Goal: Task Accomplishment & Management: Complete application form

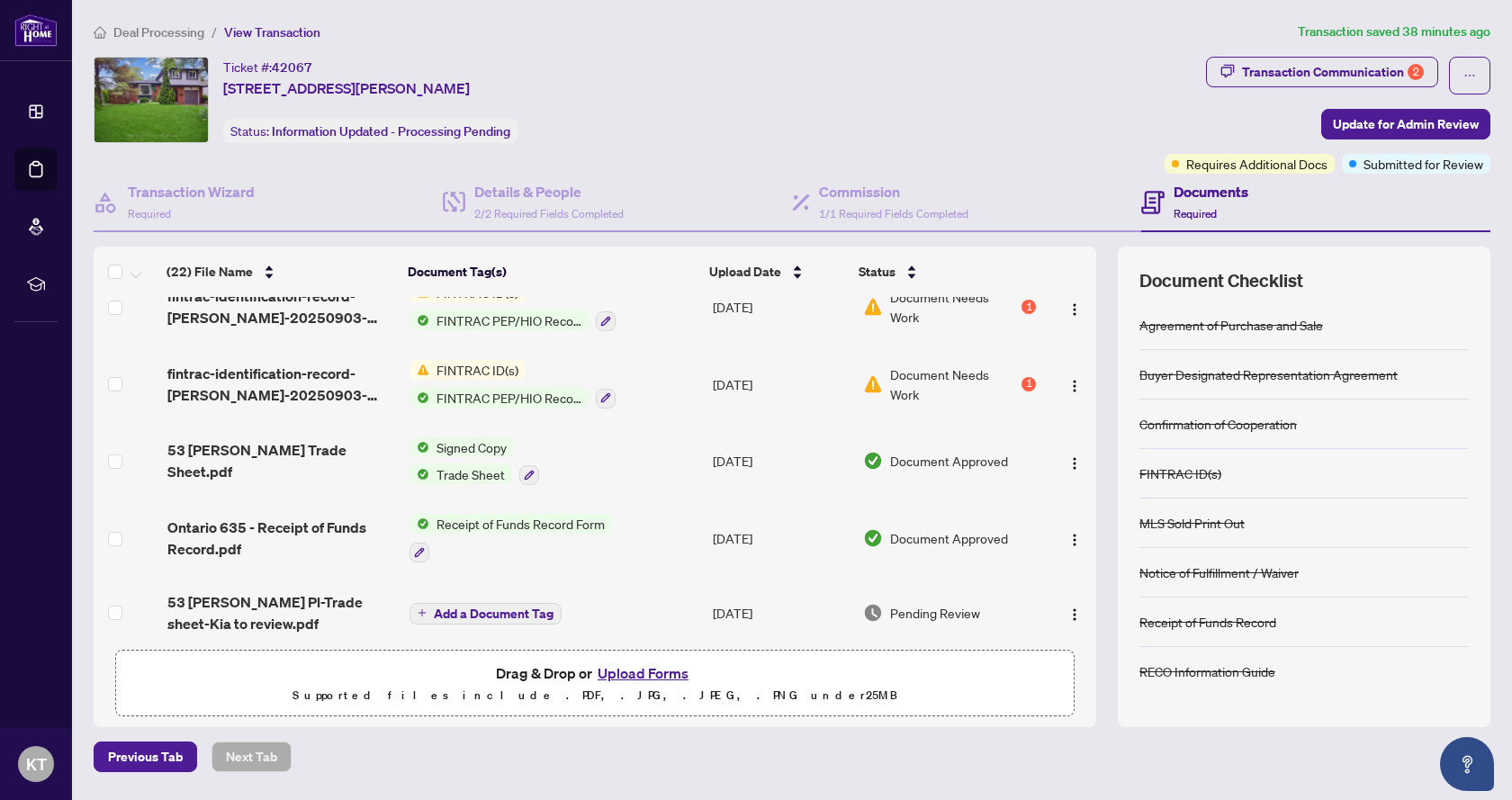
scroll to position [180, 0]
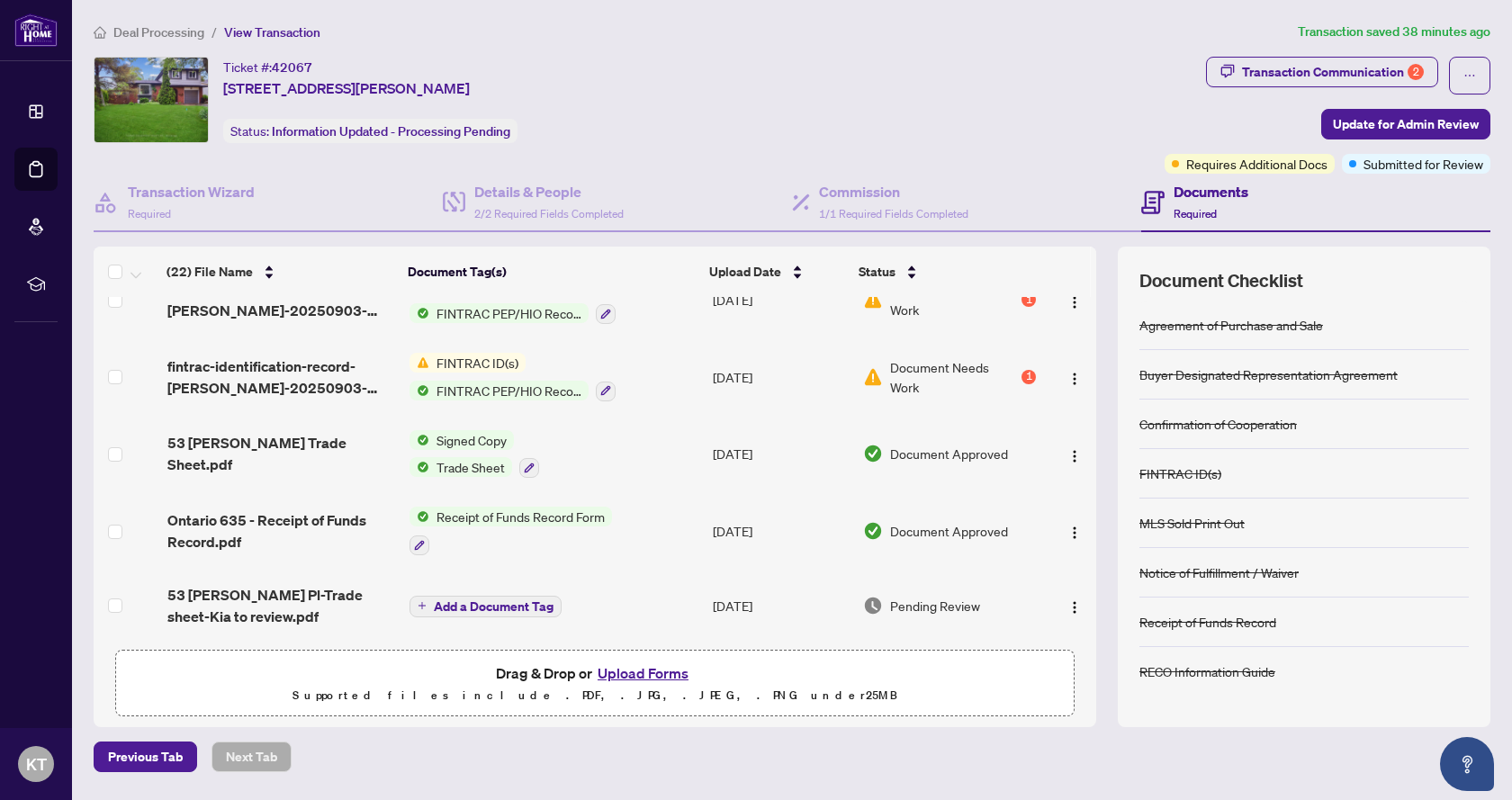
click at [969, 369] on span "Document Needs Work" at bounding box center [954, 377] width 128 height 39
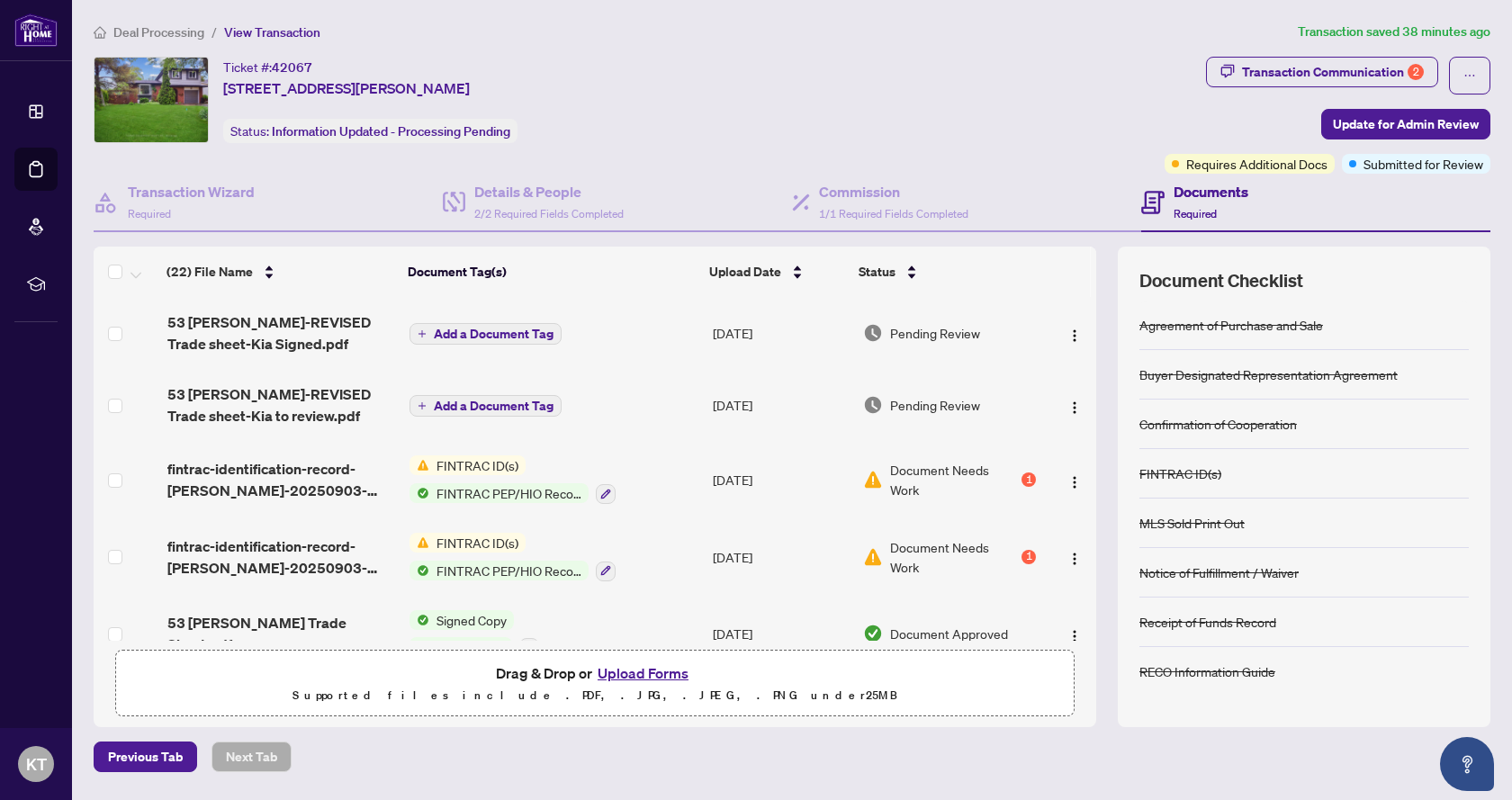
click at [945, 471] on span "Document Needs Work" at bounding box center [954, 479] width 128 height 39
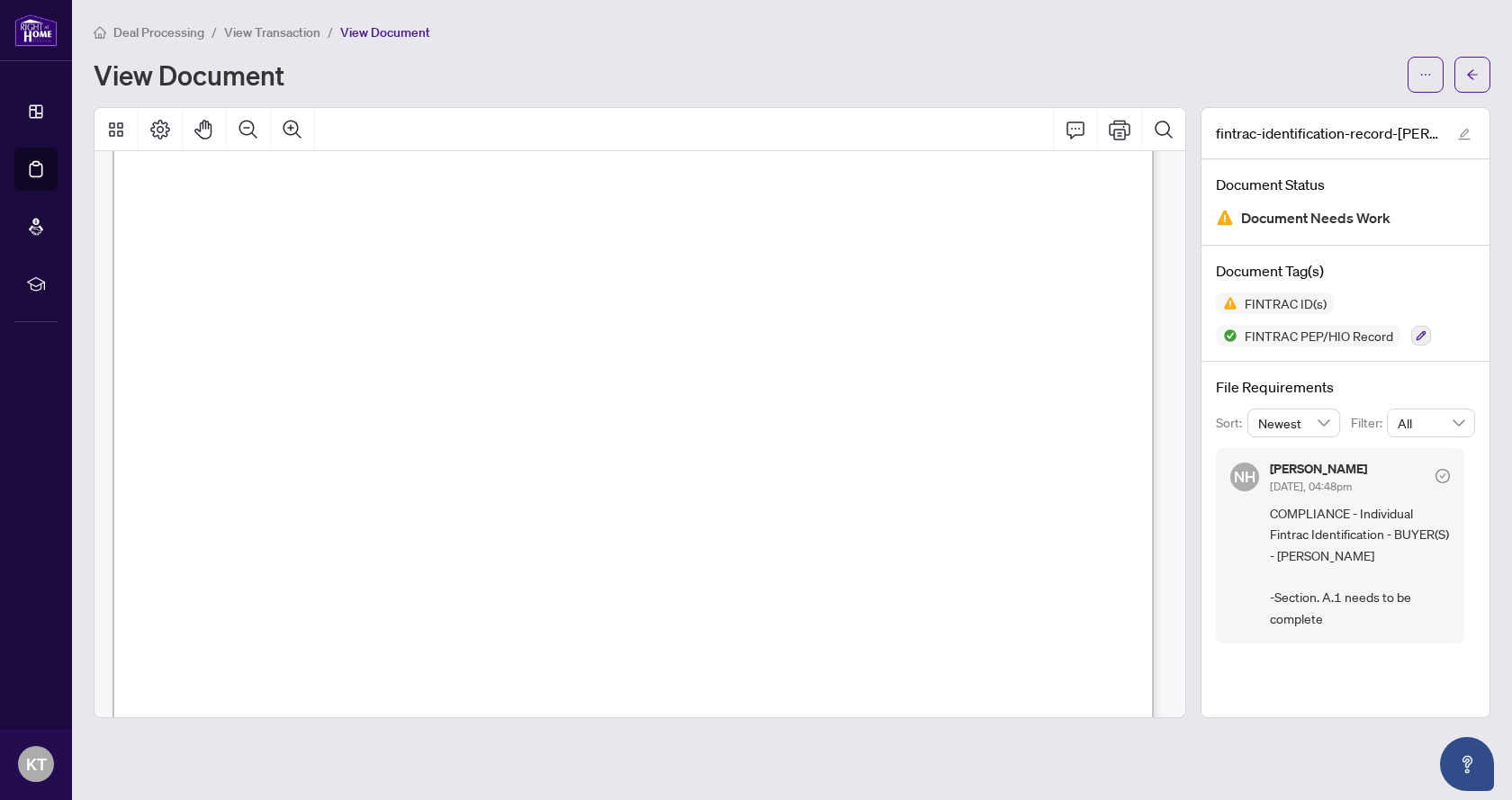
scroll to position [180, 0]
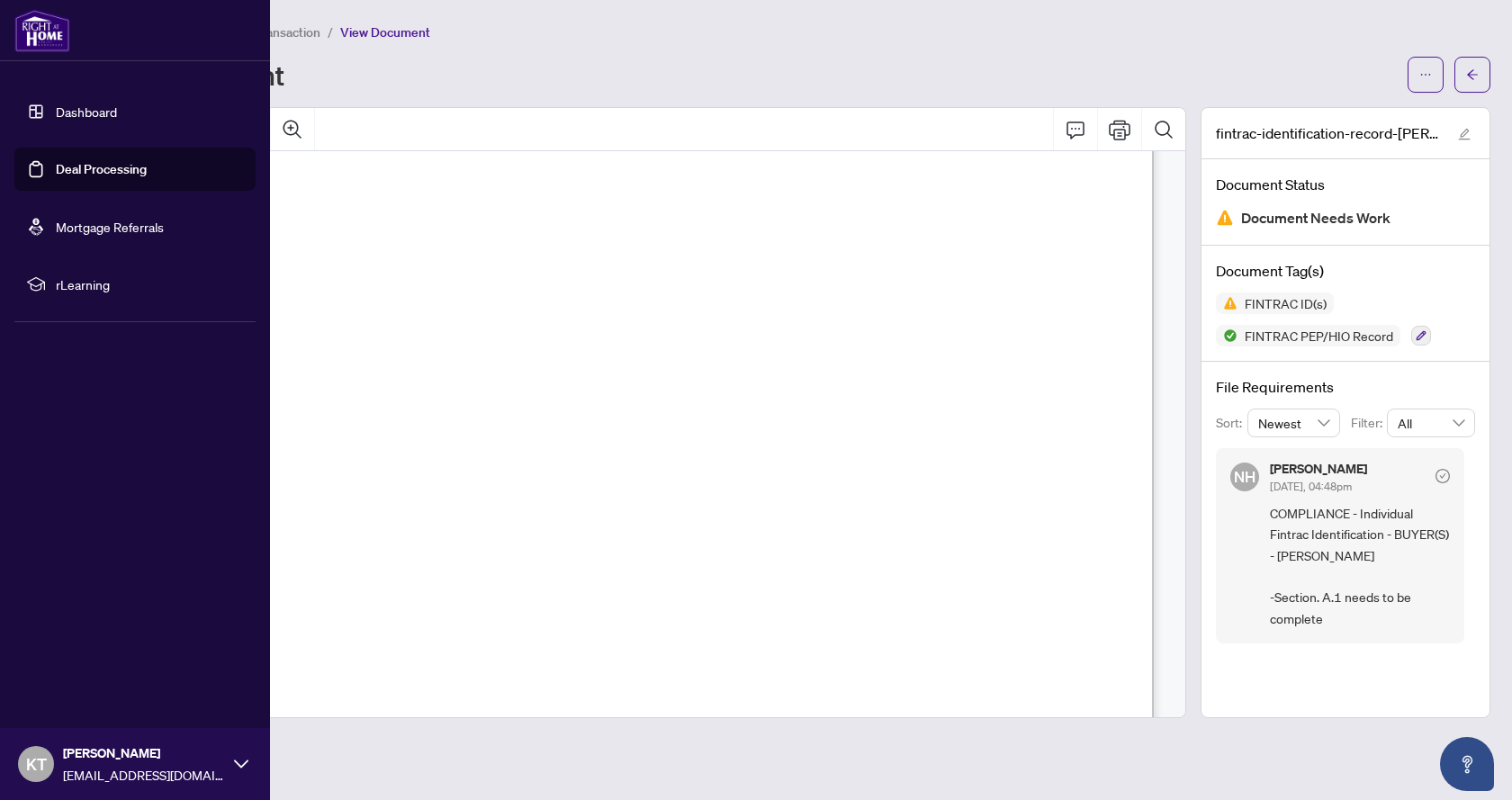
click at [67, 169] on link "Deal Processing" at bounding box center [101, 169] width 91 height 16
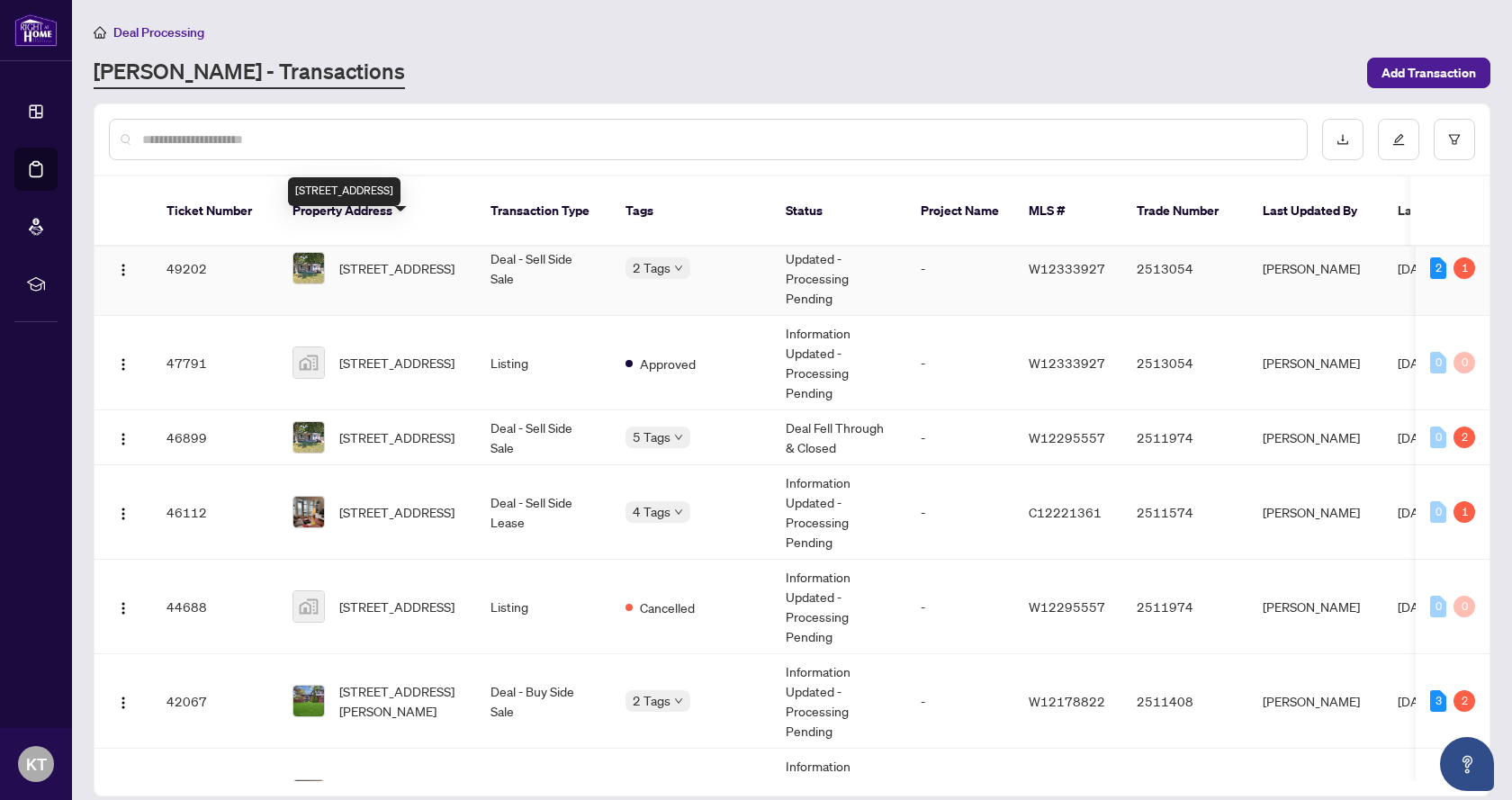
scroll to position [270, 0]
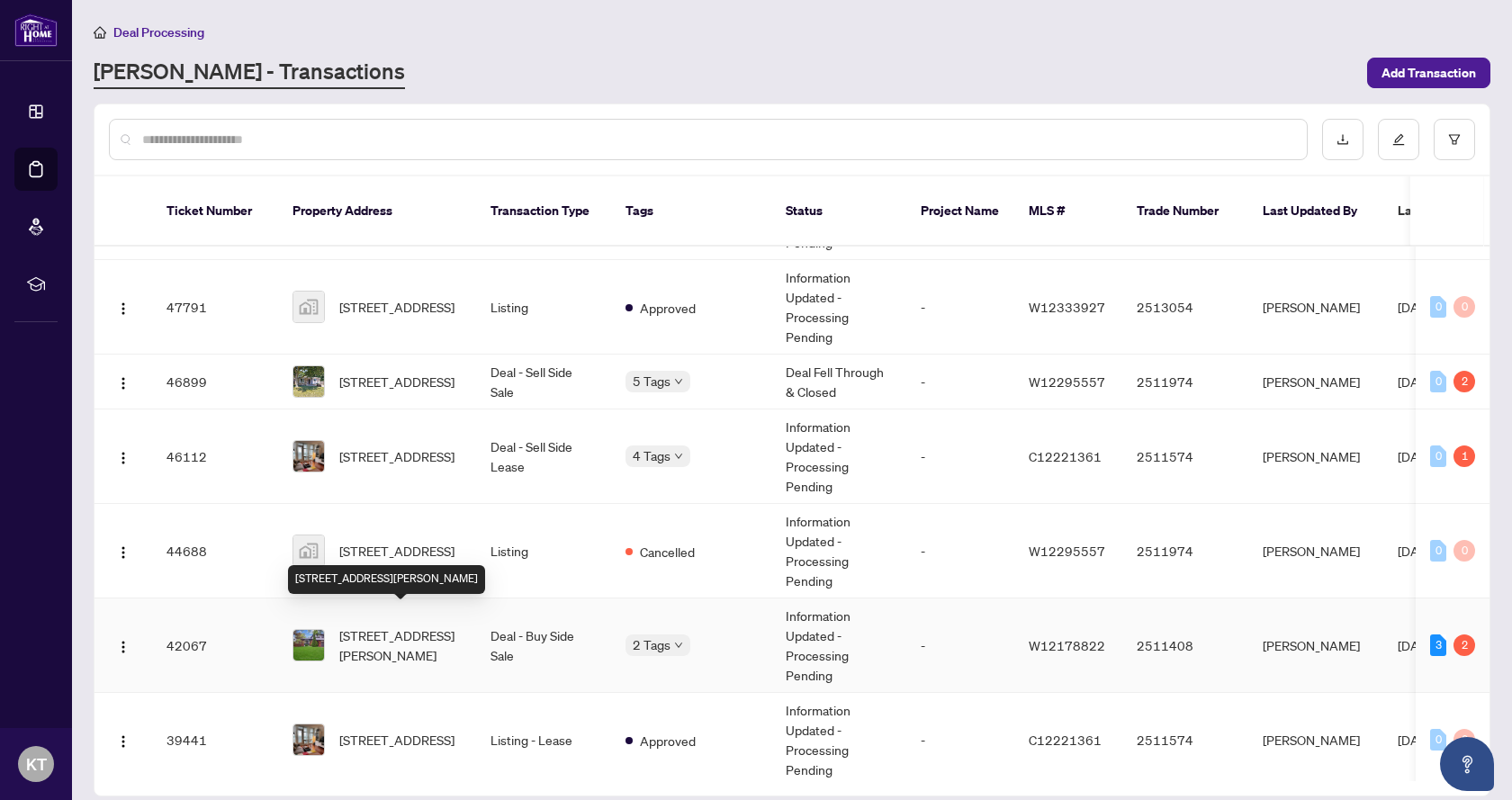
click at [385, 627] on span "[STREET_ADDRESS][PERSON_NAME]" at bounding box center [400, 646] width 122 height 39
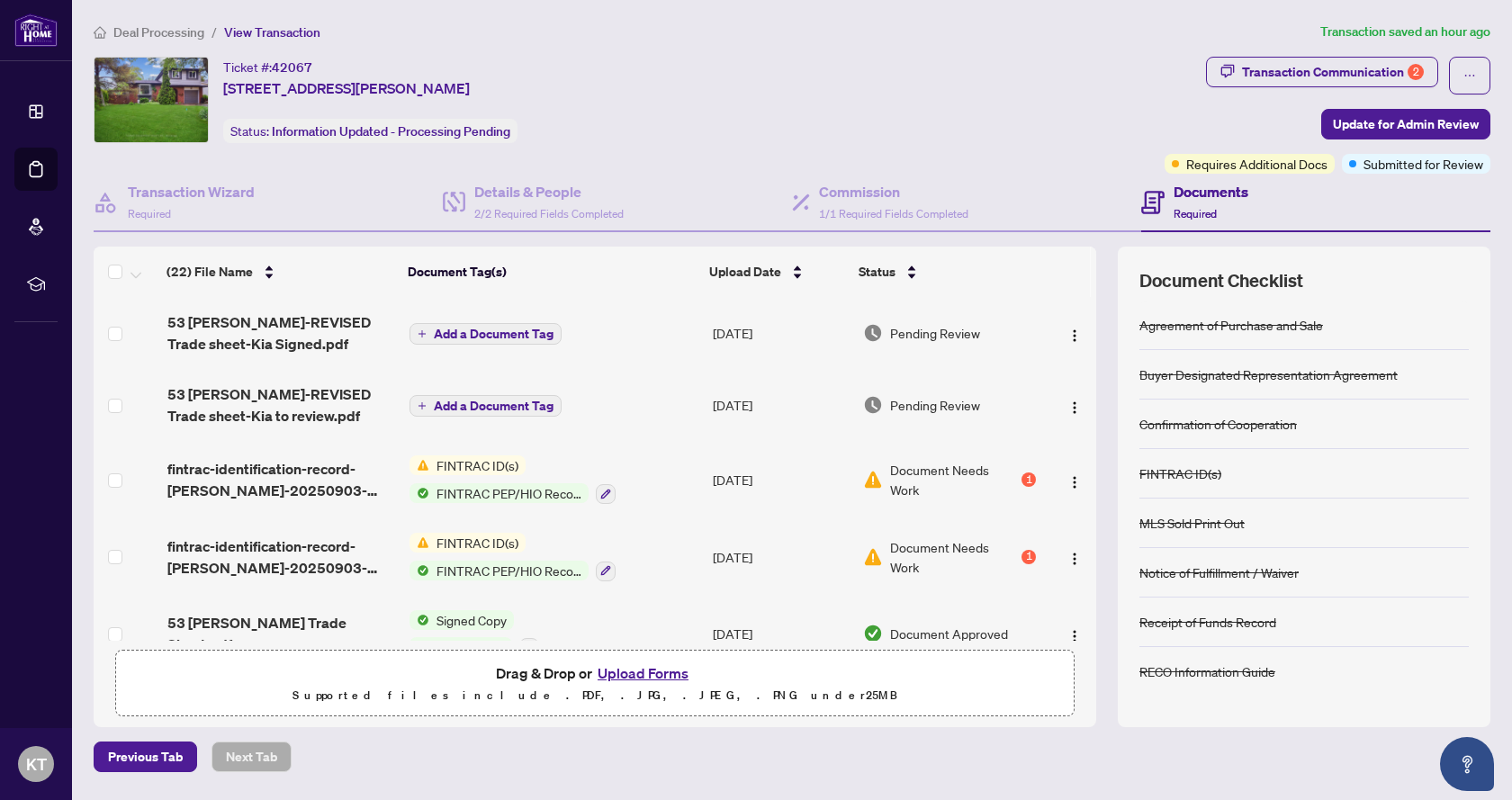
click at [635, 674] on button "Upload Forms" at bounding box center [642, 673] width 101 height 24
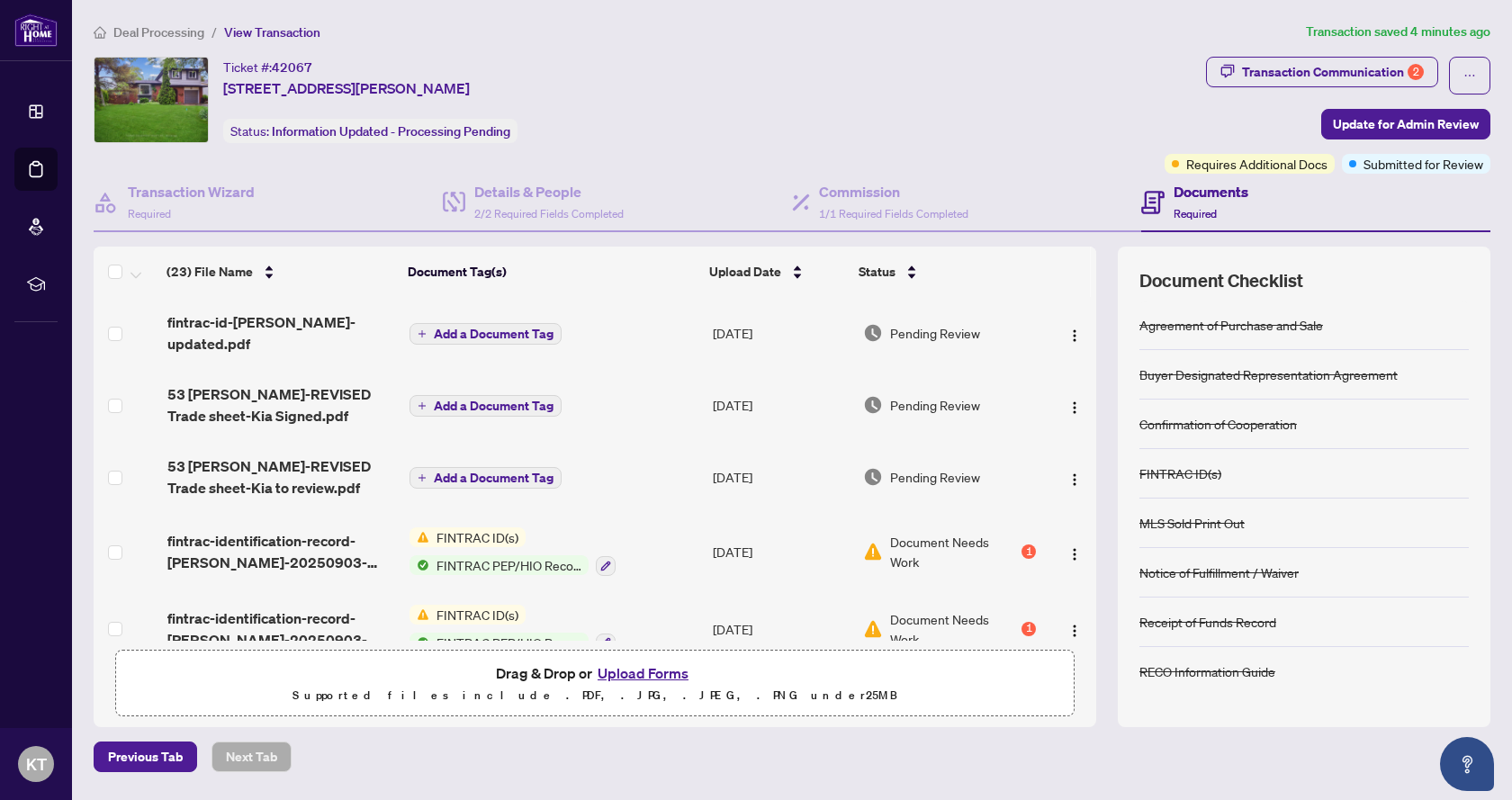
click at [628, 674] on button "Upload Forms" at bounding box center [642, 673] width 101 height 24
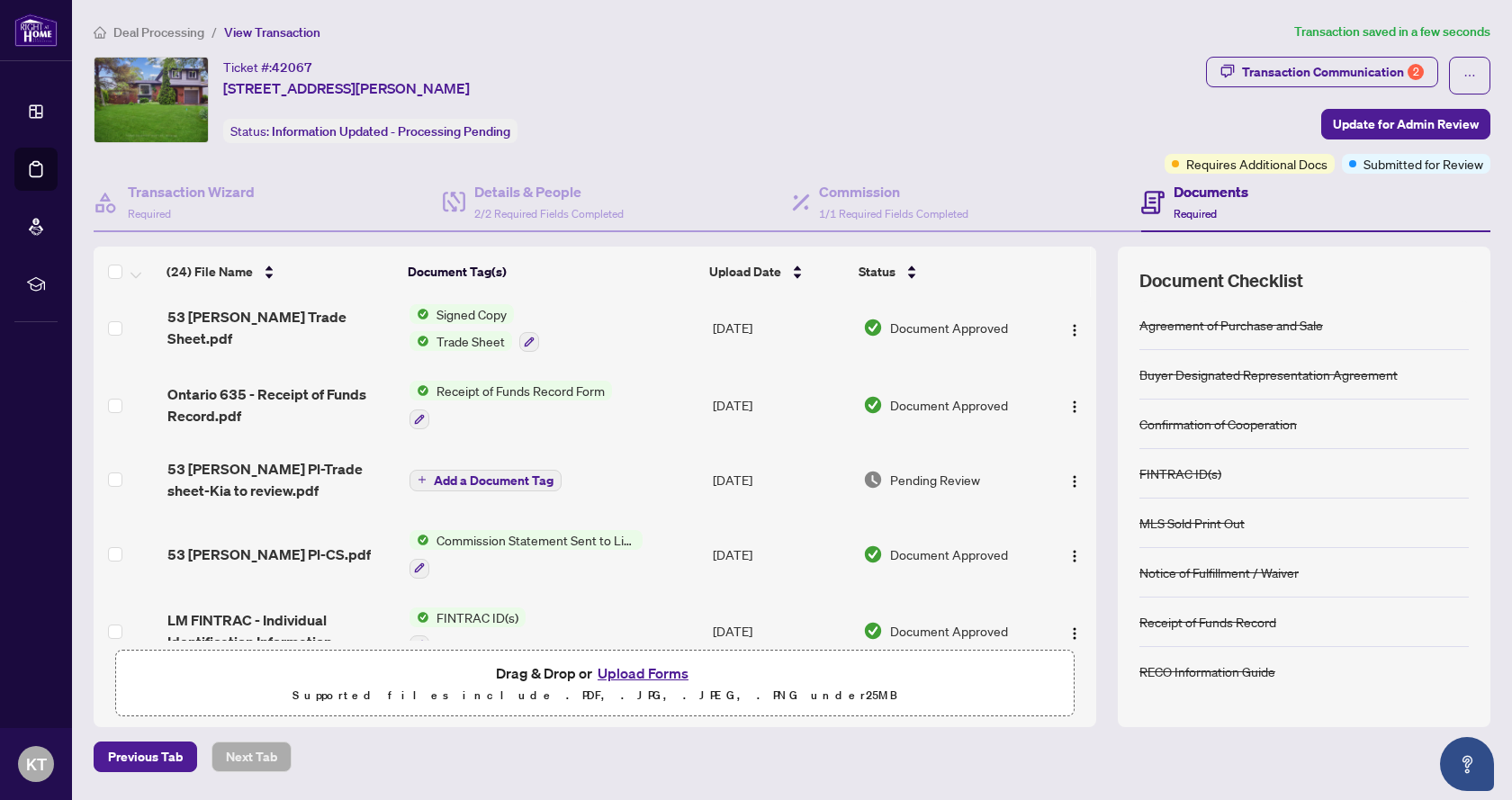
scroll to position [90, 0]
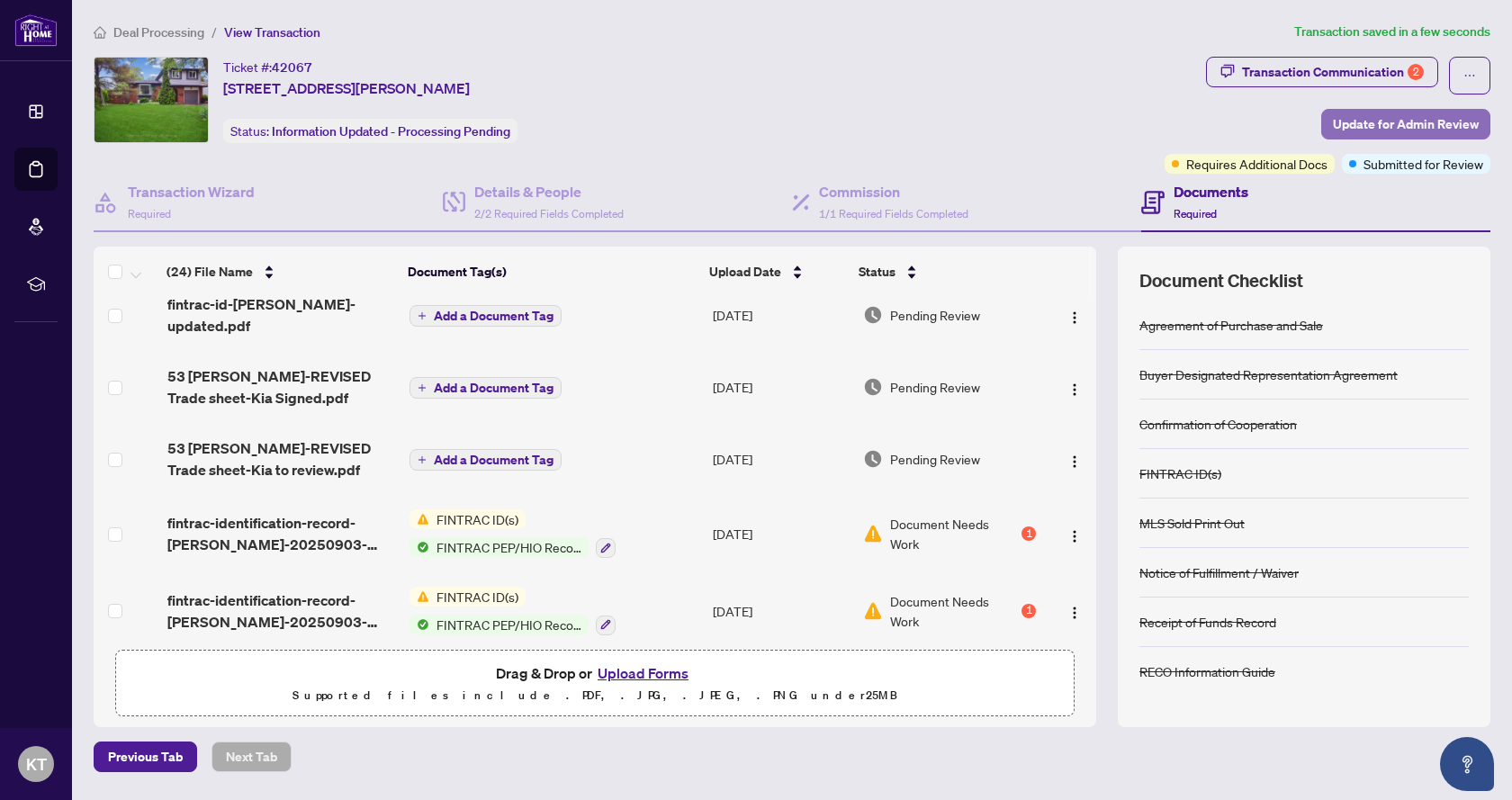
click at [1335, 125] on span "Update for Admin Review" at bounding box center [1406, 124] width 146 height 29
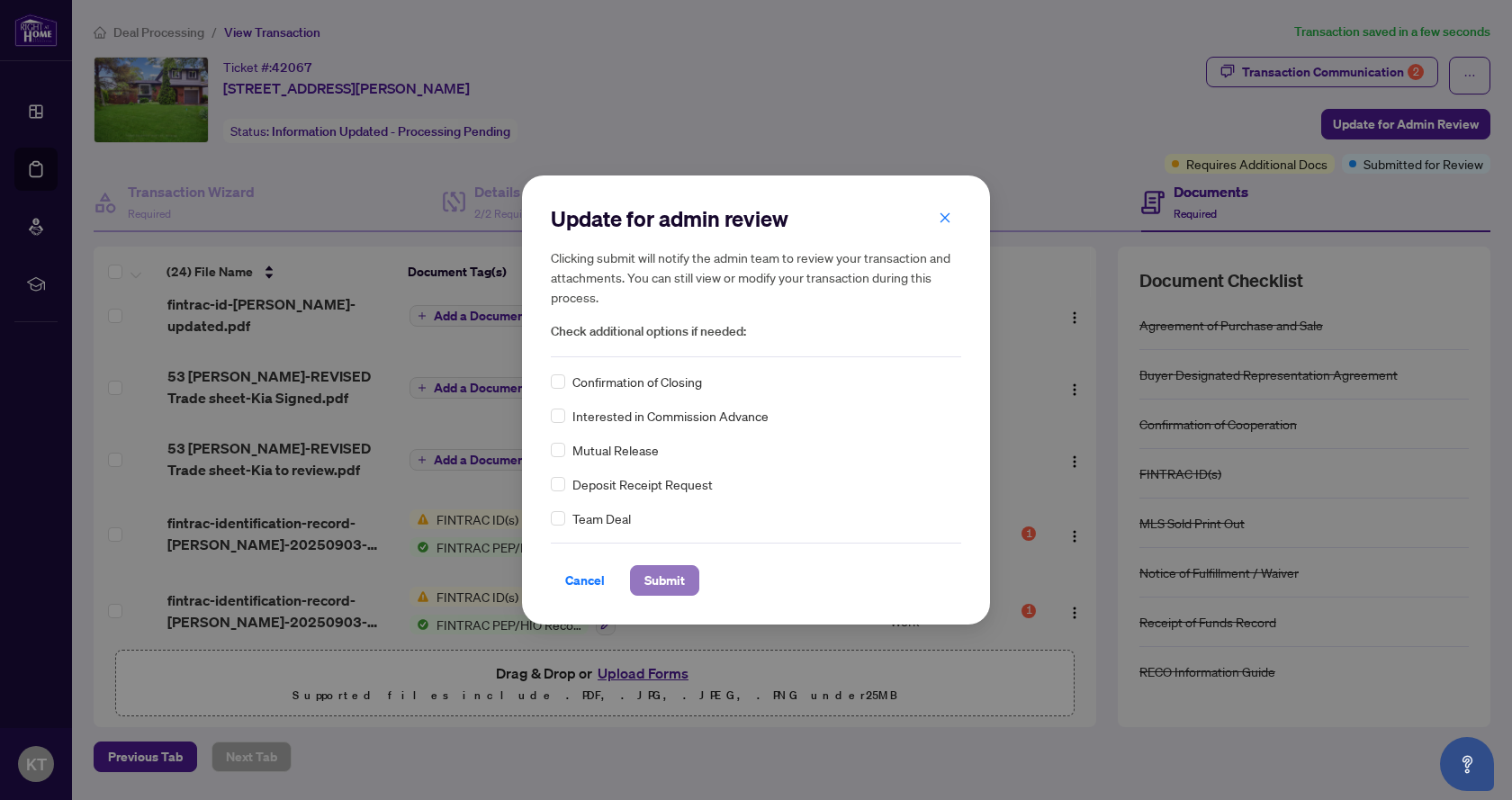
click at [663, 584] on span "Submit" at bounding box center [664, 580] width 40 height 29
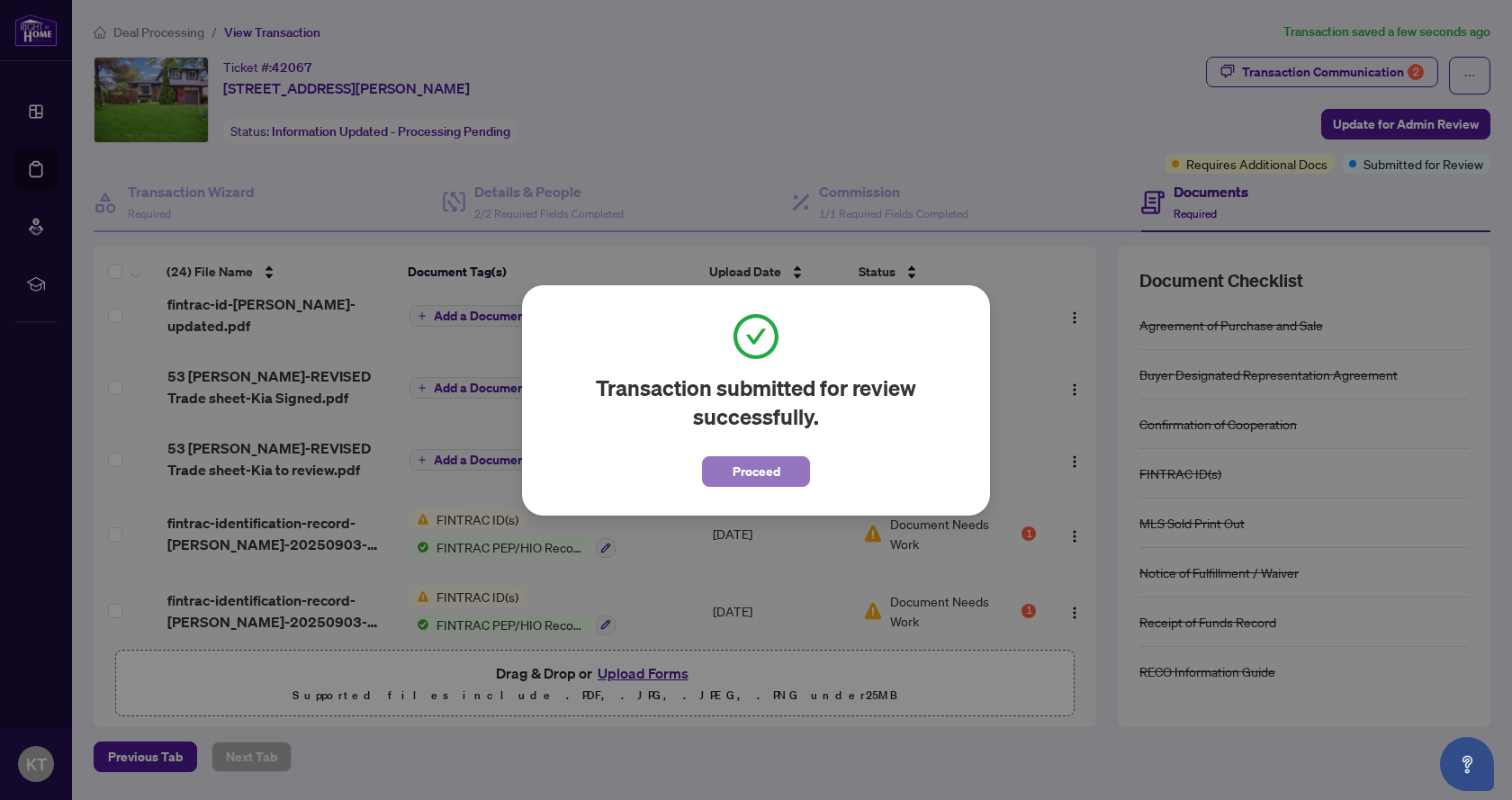
click at [737, 476] on span "Proceed" at bounding box center [756, 471] width 47 height 29
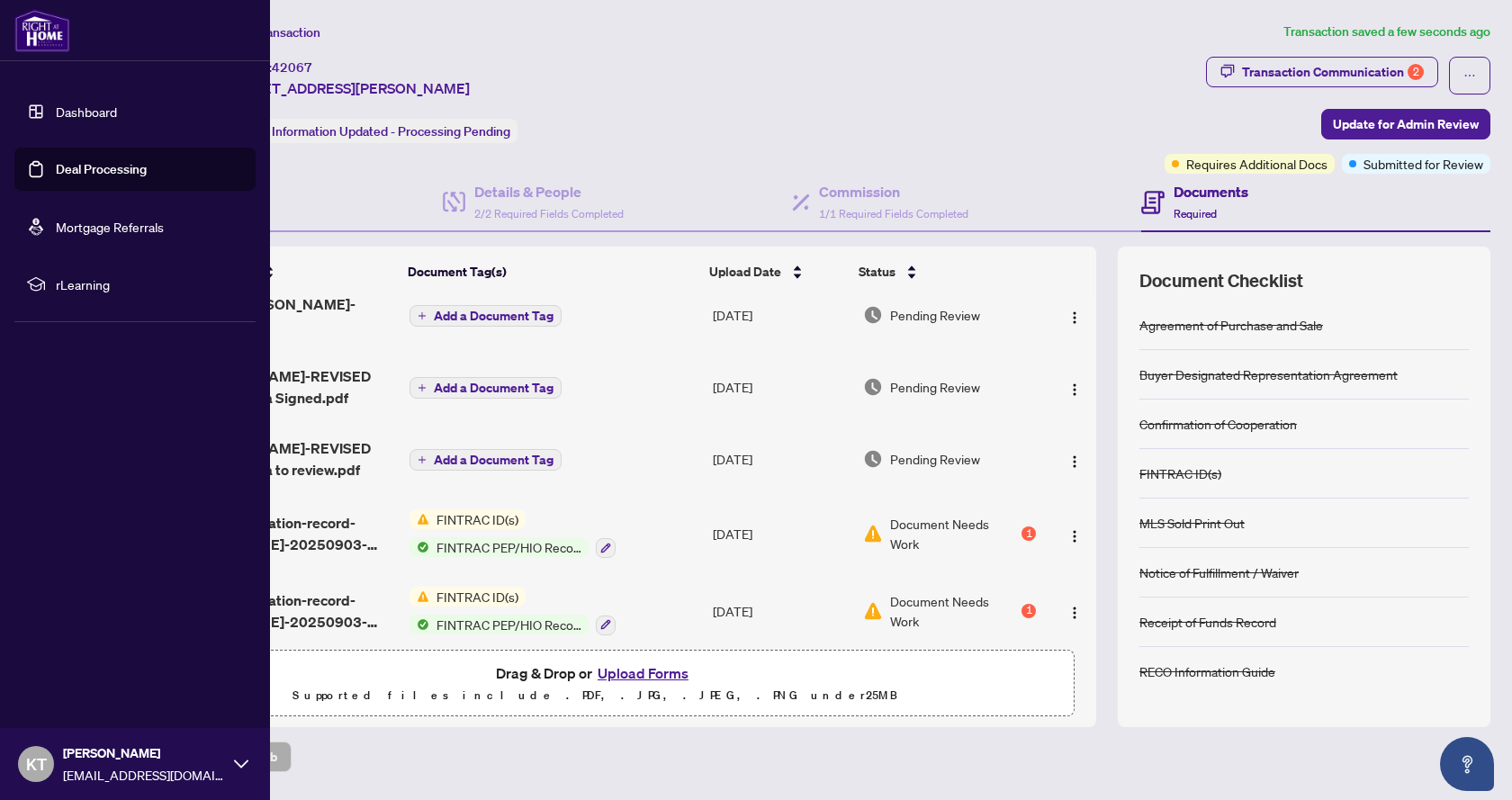
click at [58, 167] on link "Deal Processing" at bounding box center [101, 169] width 91 height 16
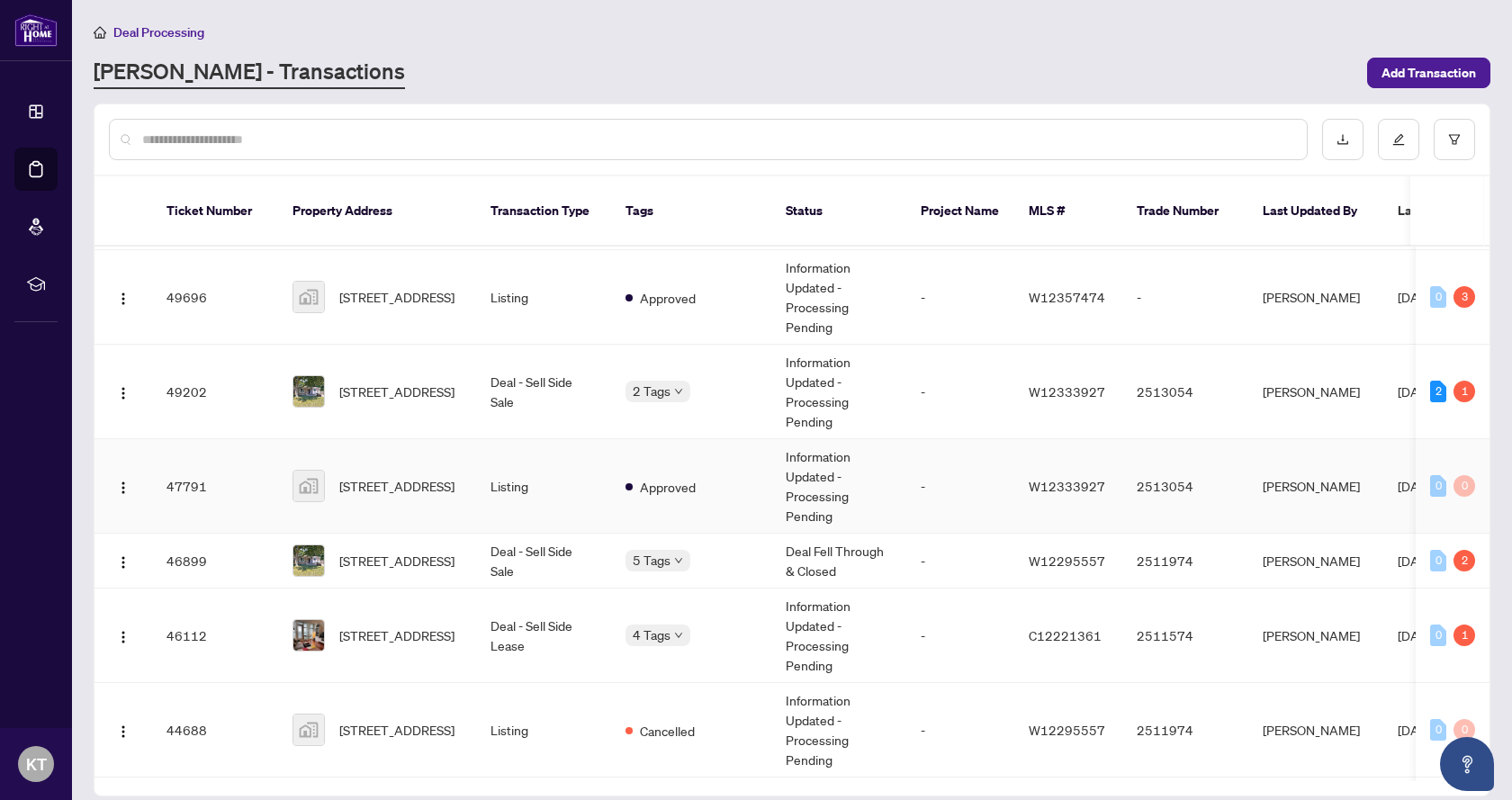
scroll to position [90, 0]
click at [413, 383] on span "[STREET_ADDRESS]" at bounding box center [396, 393] width 115 height 20
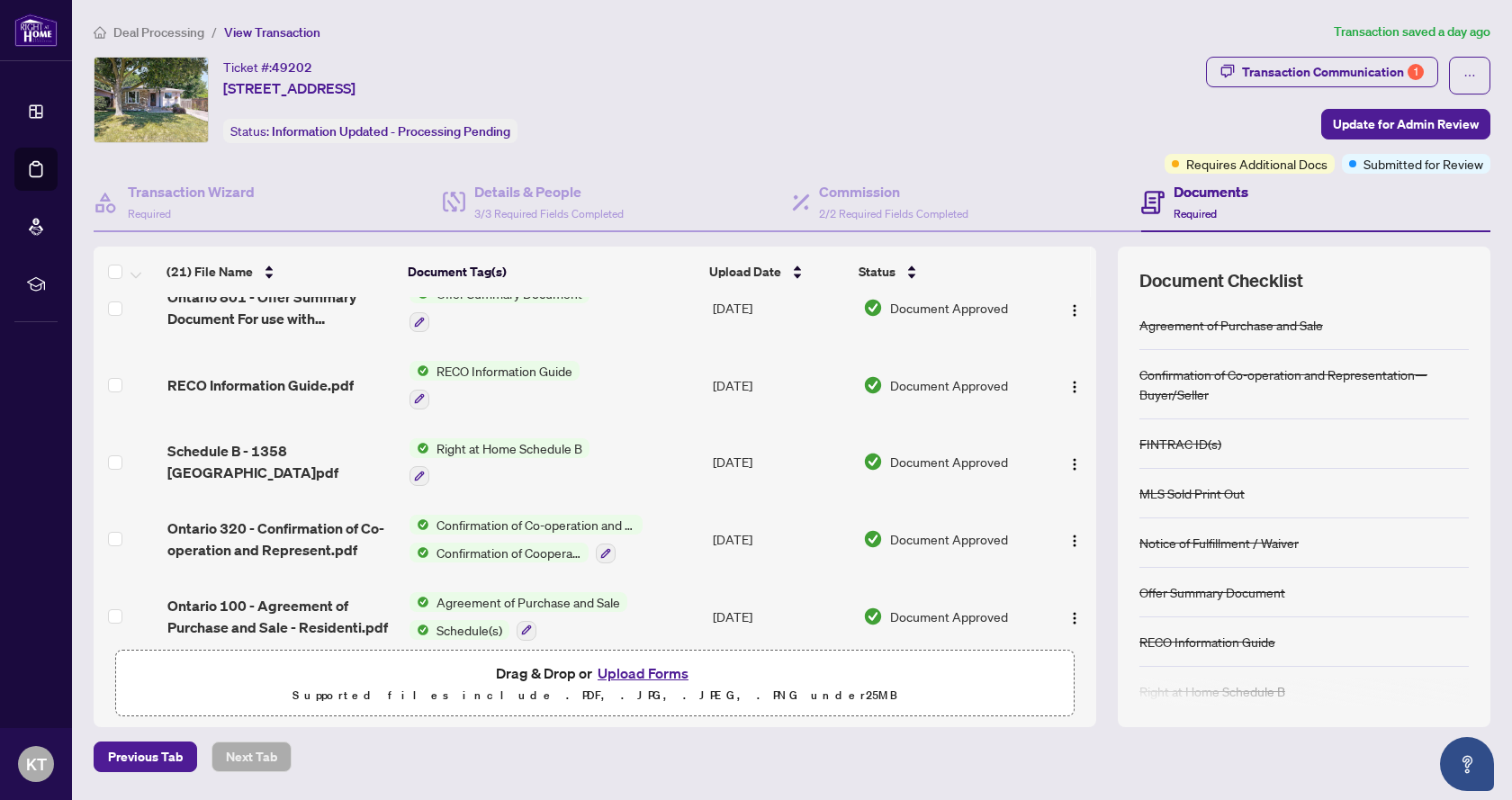
scroll to position [1207, 0]
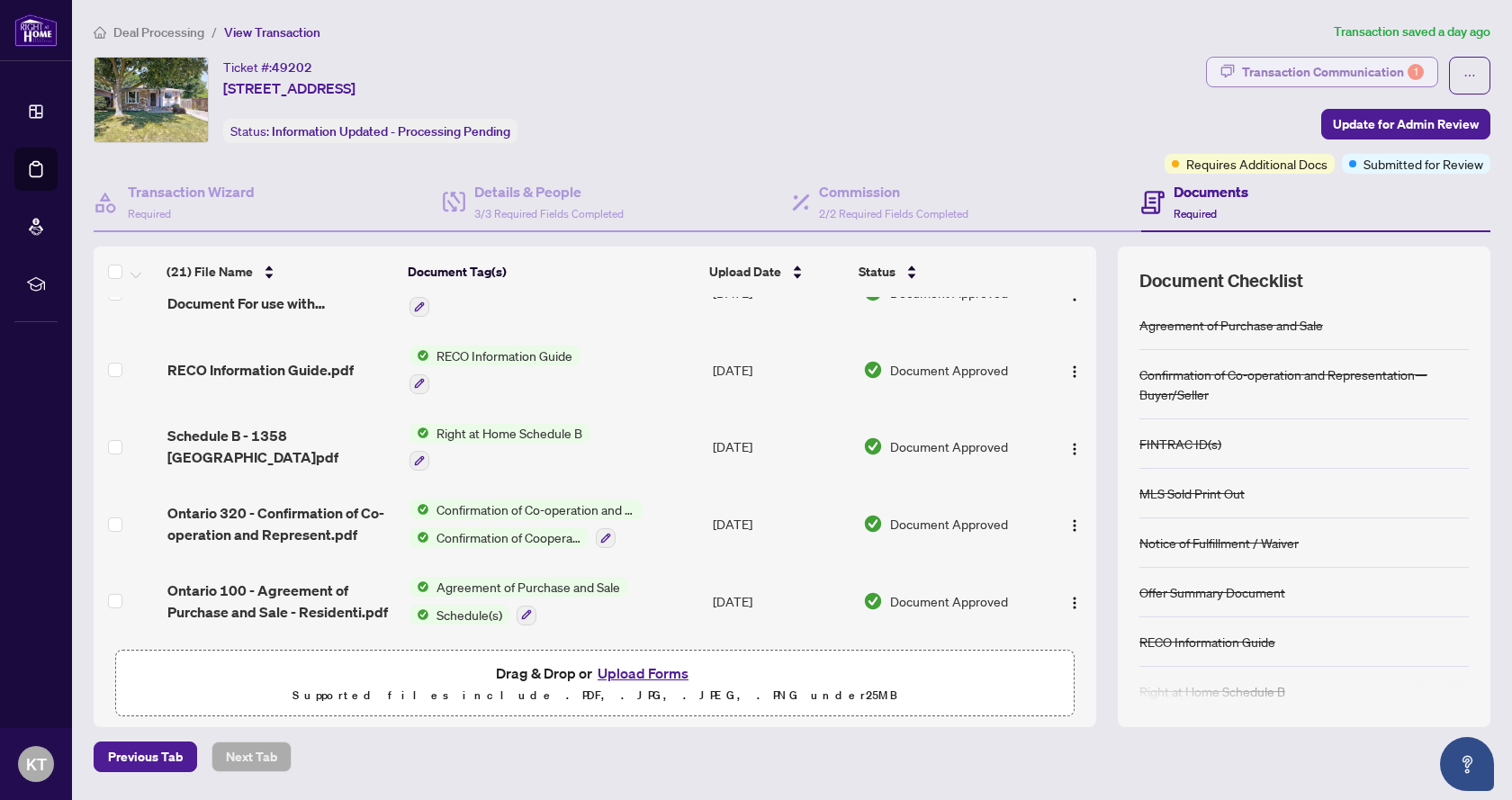
click at [1297, 69] on div "Transaction Communication 1" at bounding box center [1332, 72] width 182 height 29
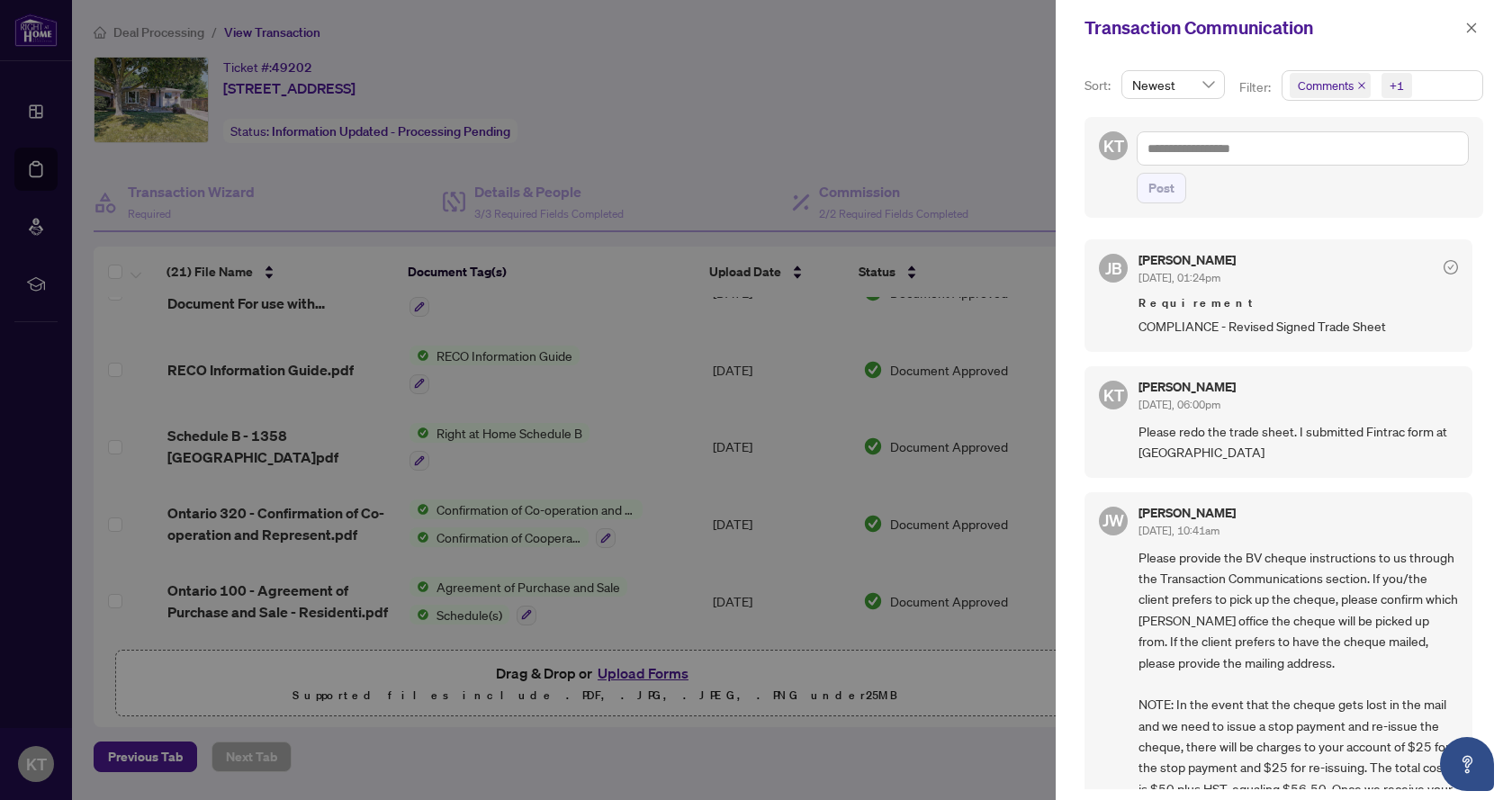
click at [753, 136] on div at bounding box center [756, 400] width 1512 height 800
